Goal: Information Seeking & Learning: Learn about a topic

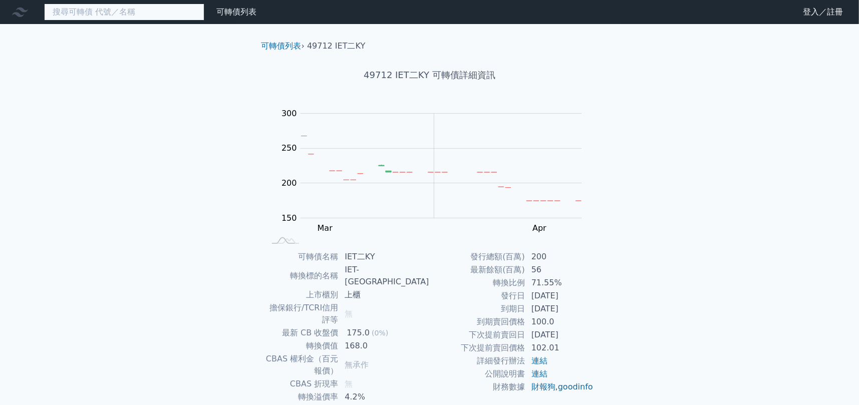
click at [109, 12] on input at bounding box center [124, 12] width 160 height 17
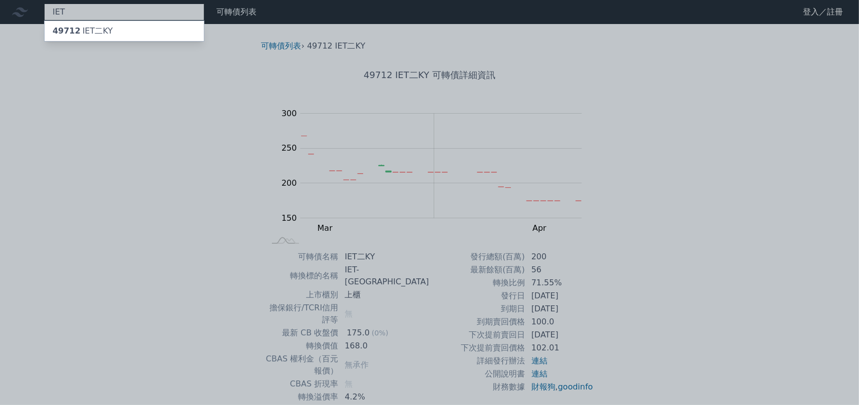
type input "IET"
click at [95, 130] on div at bounding box center [429, 202] width 859 height 405
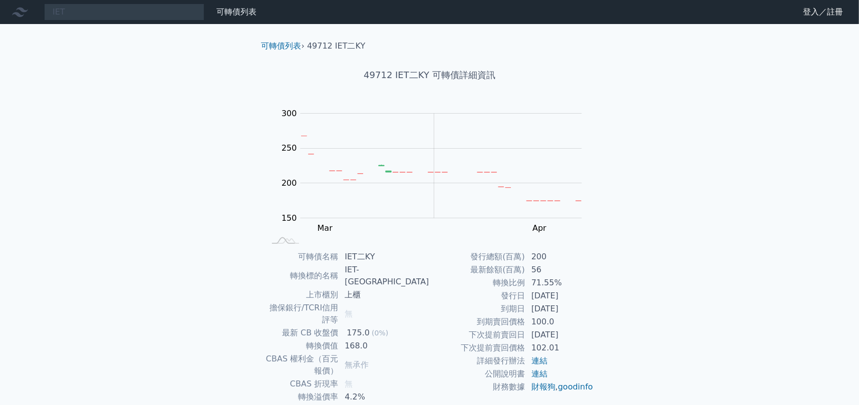
click at [191, 56] on div "IET 49712 IET二KY 可轉債列表 財務數據 可轉債列表 財務數據 登入／註冊 登入／註冊 可轉債列表 › 49712 IET二KY 49712 I…" at bounding box center [429, 250] width 859 height 500
click at [234, 11] on link "可轉債列表" at bounding box center [236, 12] width 40 height 10
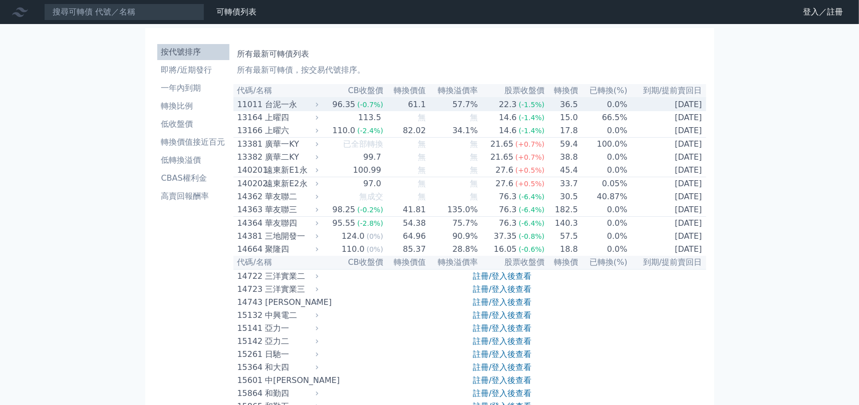
click at [291, 105] on div "台泥一永" at bounding box center [290, 105] width 51 height 12
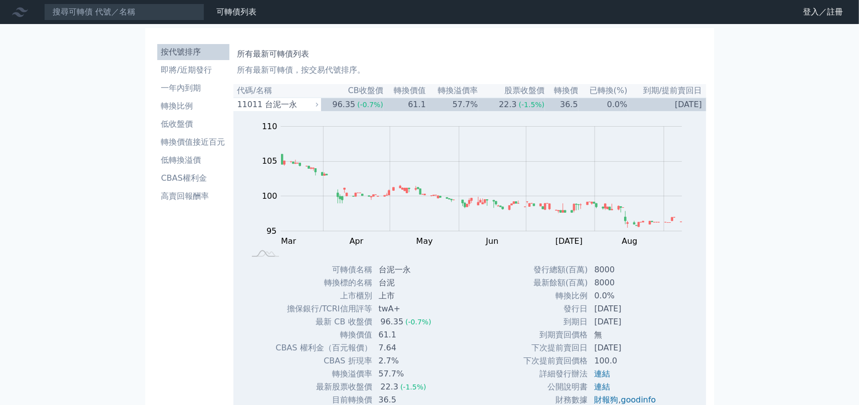
scroll to position [50, 0]
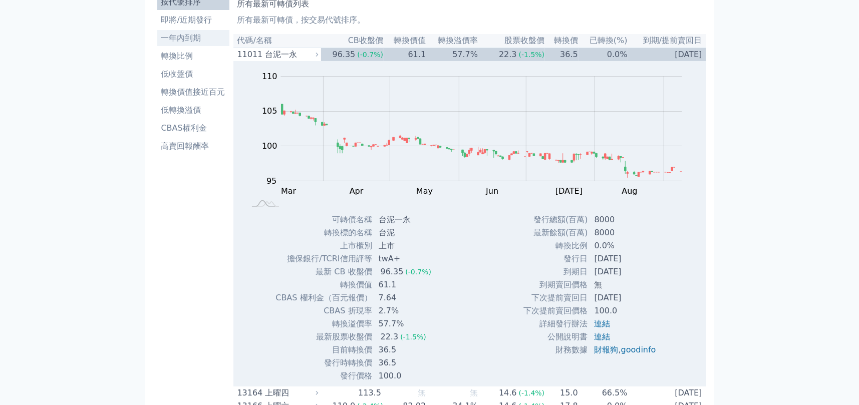
click at [197, 37] on li "一年內到期" at bounding box center [193, 38] width 72 height 12
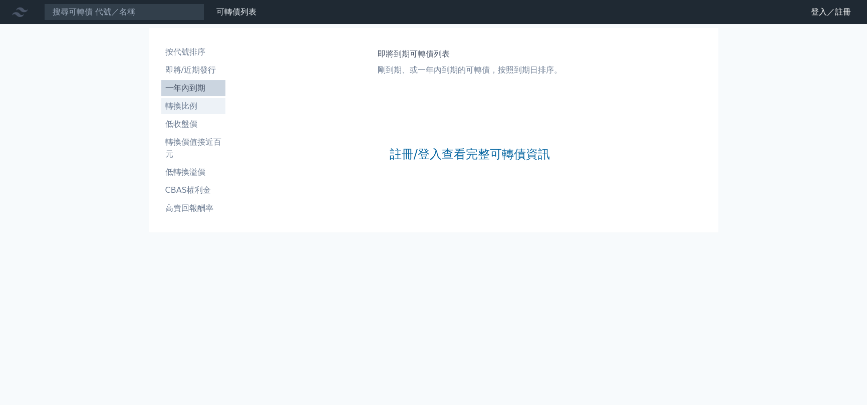
click at [186, 99] on link "轉換比例" at bounding box center [193, 106] width 64 height 16
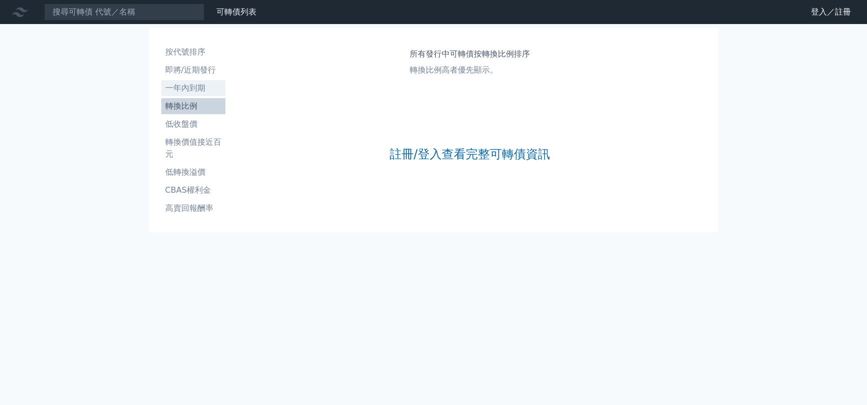
click at [186, 89] on li "一年內到期" at bounding box center [193, 88] width 64 height 12
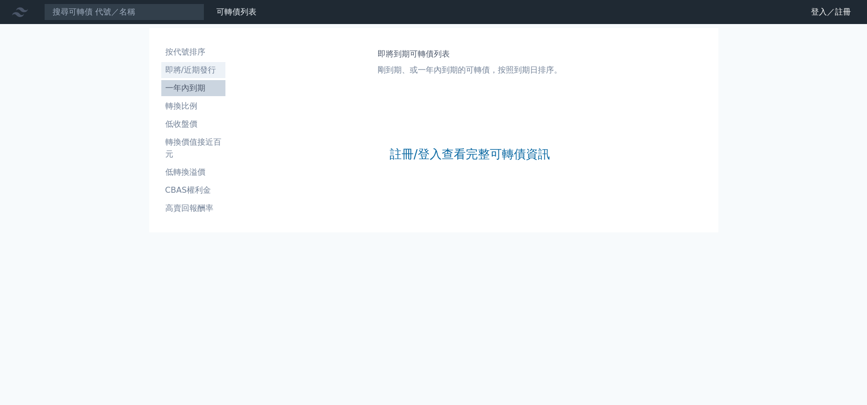
click at [179, 68] on li "即將/近期發行" at bounding box center [193, 70] width 64 height 12
click at [178, 52] on li "按代號排序" at bounding box center [193, 52] width 64 height 12
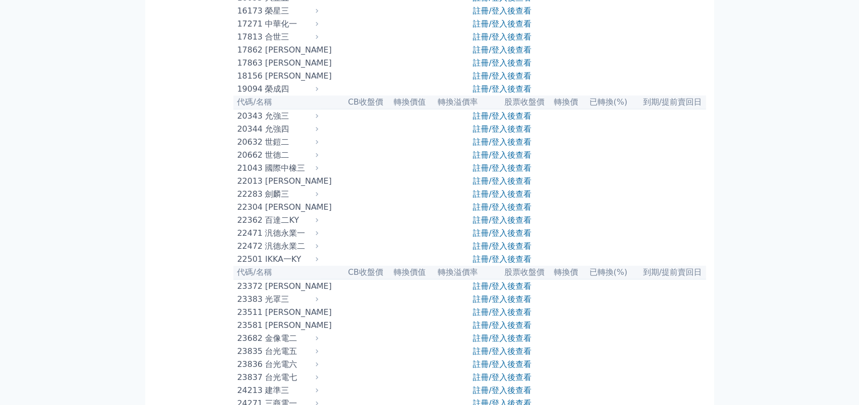
scroll to position [852, 0]
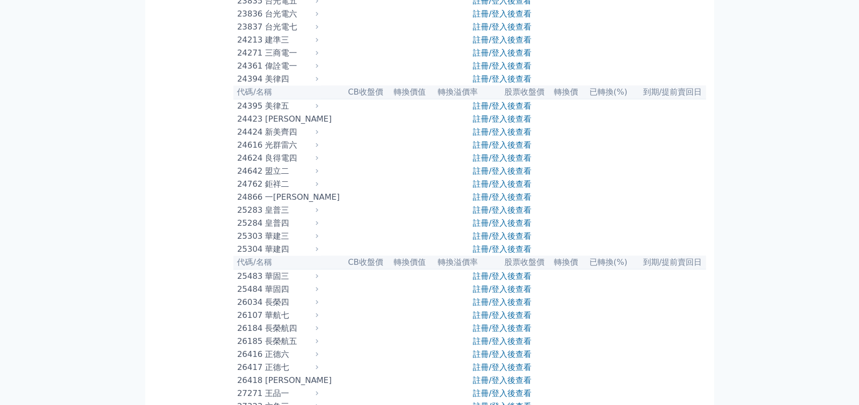
click at [286, 72] on div "偉詮電一" at bounding box center [290, 66] width 51 height 12
click at [321, 70] on div at bounding box center [317, 66] width 7 height 7
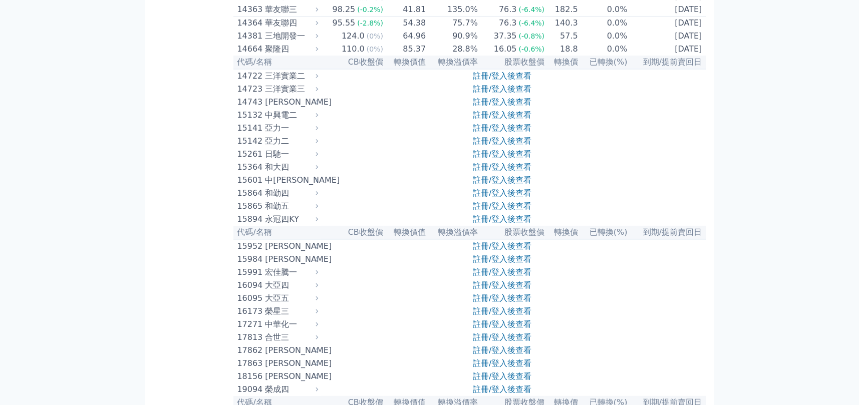
scroll to position [0, 0]
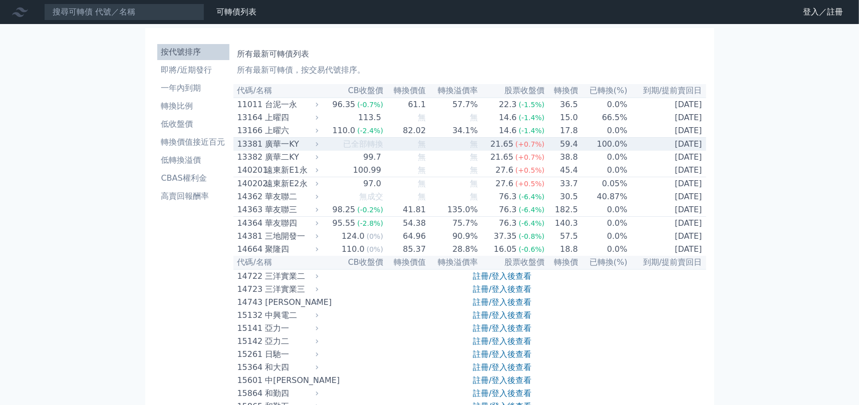
click at [289, 146] on div "廣華一KY" at bounding box center [290, 144] width 51 height 12
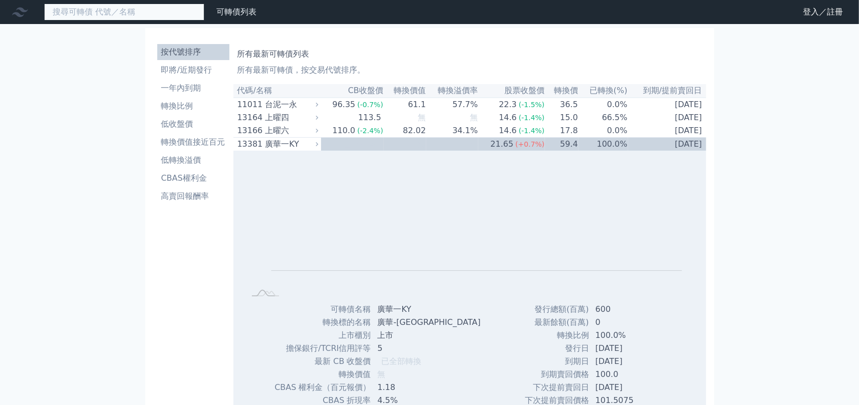
click at [115, 15] on input at bounding box center [124, 12] width 160 height 17
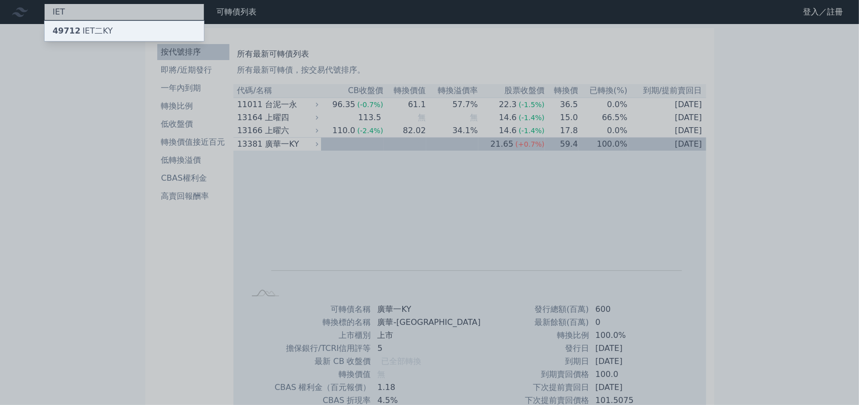
type input "IET"
click at [113, 24] on div "49712 IET二KY" at bounding box center [124, 31] width 159 height 20
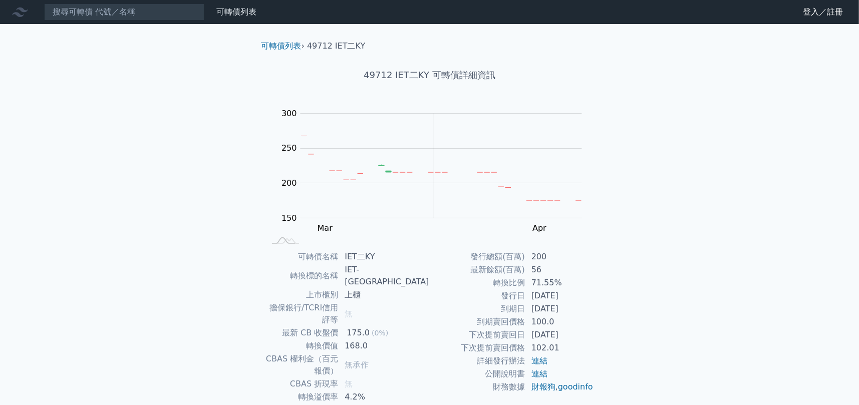
scroll to position [50, 0]
